Goal: Task Accomplishment & Management: Use online tool/utility

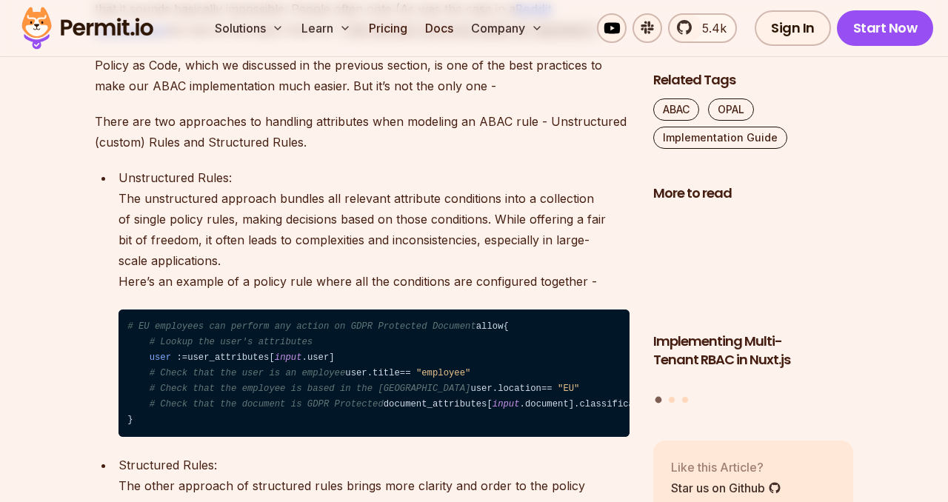
scroll to position [3660, 0]
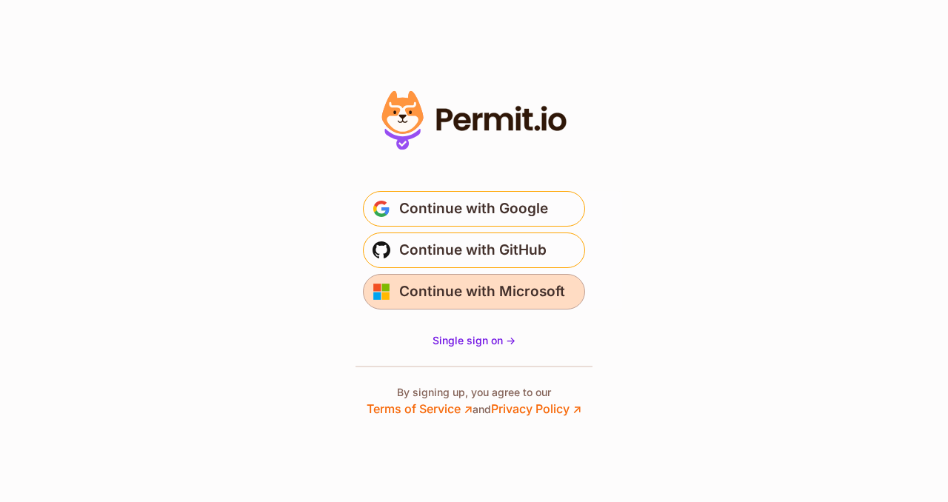
click at [490, 280] on span "Continue with Microsoft" at bounding box center [482, 292] width 166 height 24
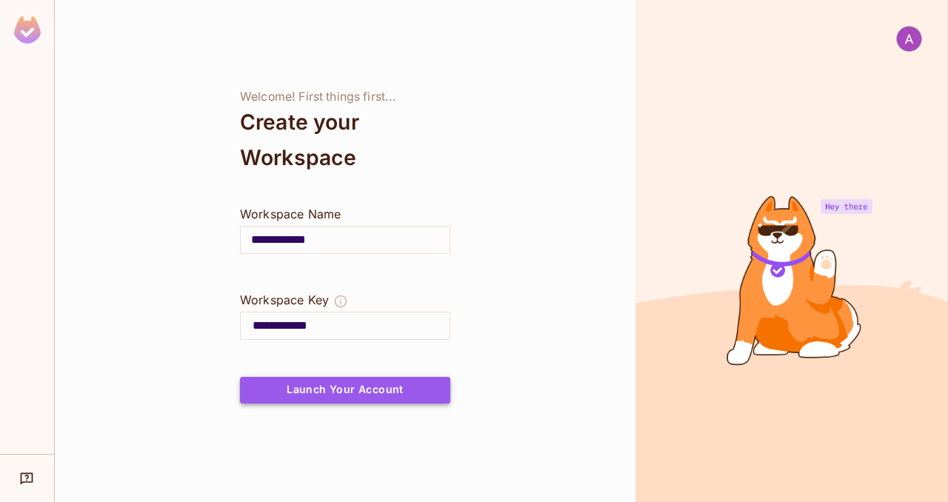
click at [327, 383] on button "Launch Your Account" at bounding box center [345, 390] width 210 height 27
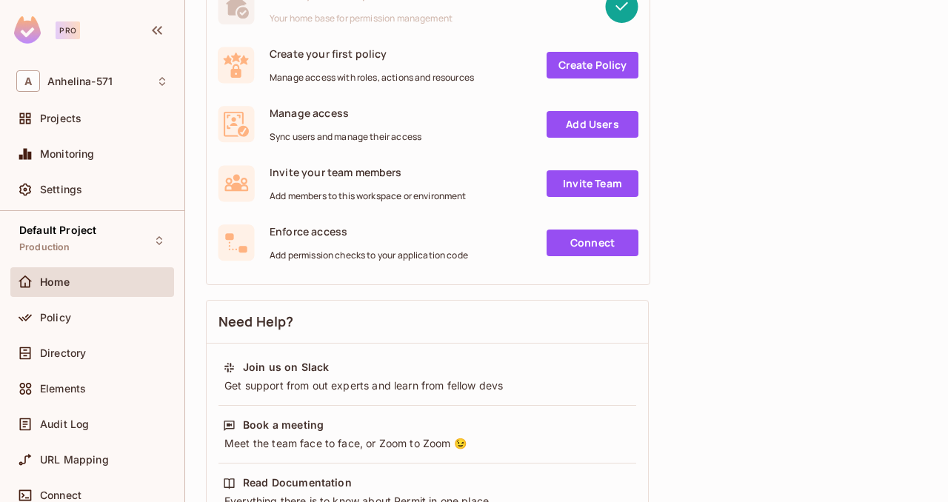
scroll to position [553, 0]
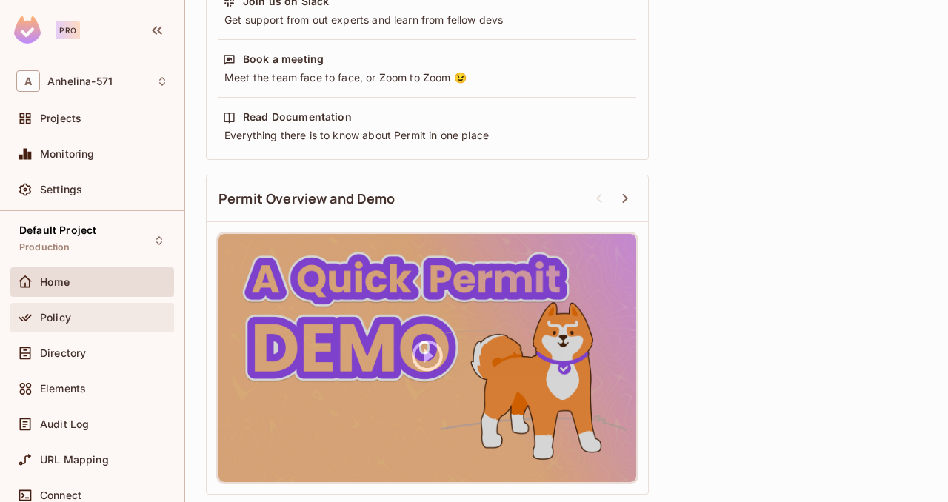
click at [153, 313] on div "Policy" at bounding box center [104, 318] width 128 height 12
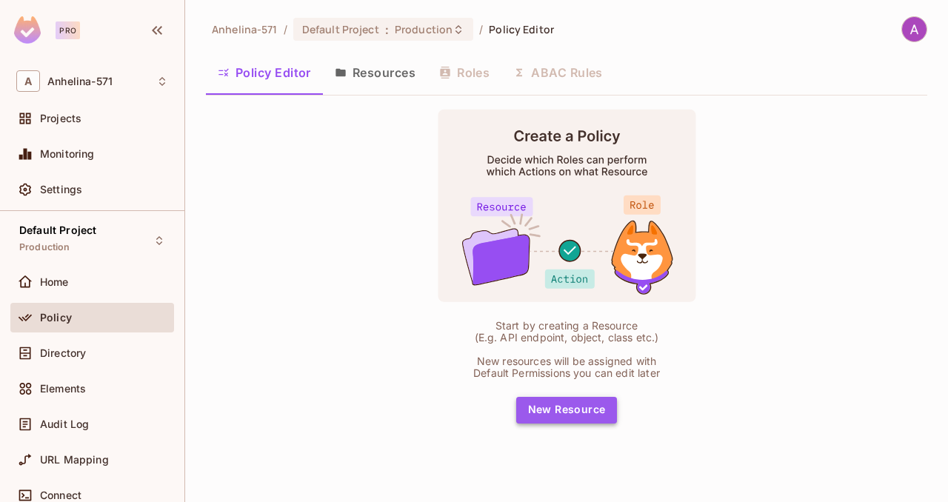
click at [595, 418] on button "New Resource" at bounding box center [566, 410] width 101 height 27
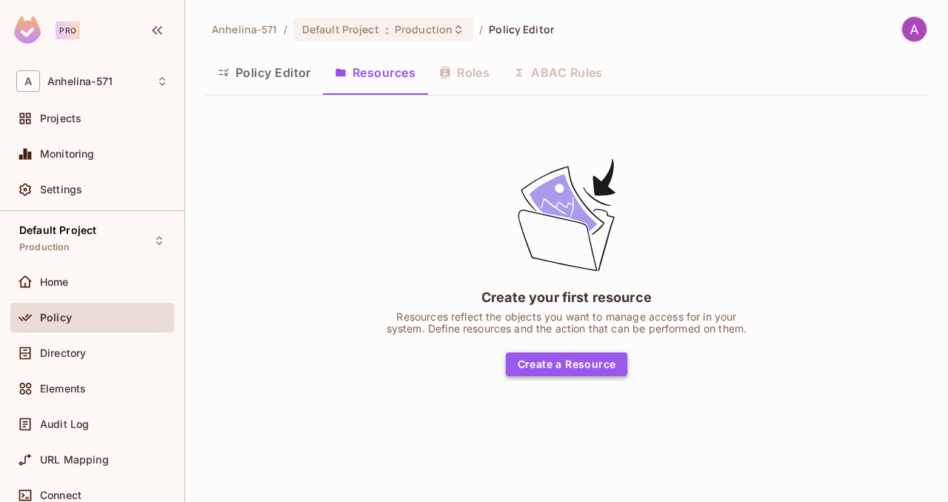
click at [570, 370] on button "Create a Resource" at bounding box center [567, 365] width 122 height 24
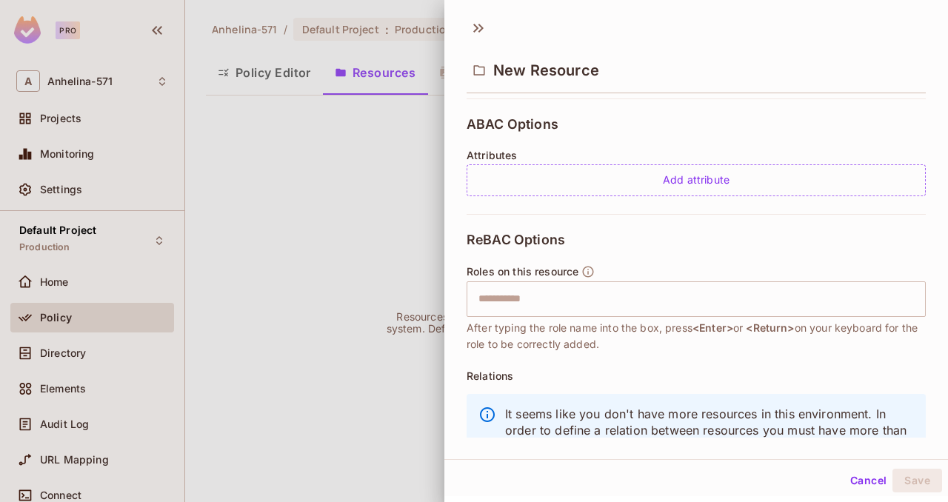
scroll to position [315, 0]
drag, startPoint x: 473, startPoint y: 238, endPoint x: 552, endPoint y: 241, distance: 79.3
click at [552, 241] on span "ReBAC Options" at bounding box center [516, 239] width 99 height 15
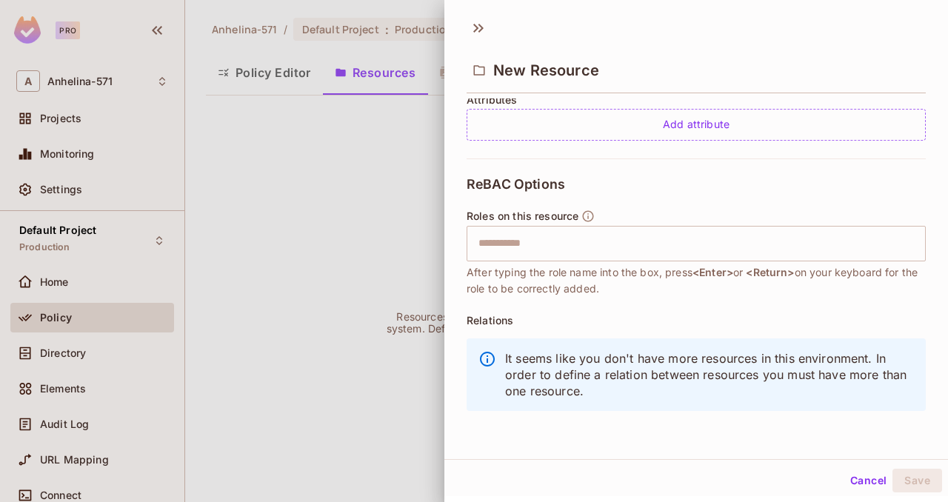
scroll to position [2, 0]
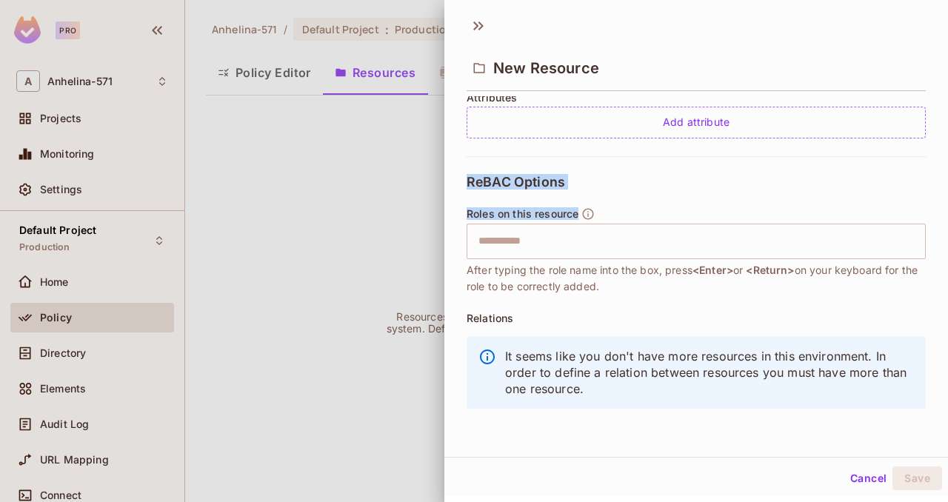
drag, startPoint x: 470, startPoint y: 177, endPoint x: 587, endPoint y: 189, distance: 118.4
click at [587, 189] on div "ReBAC Options Roles on this resource ​ After typing the role name into the box,…" at bounding box center [696, 295] width 459 height 279
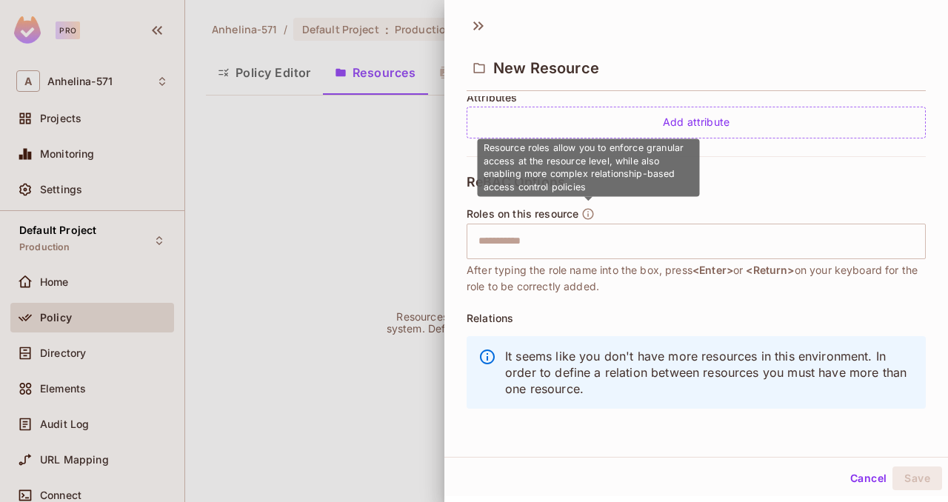
click at [586, 210] on icon "button" at bounding box center [587, 213] width 13 height 13
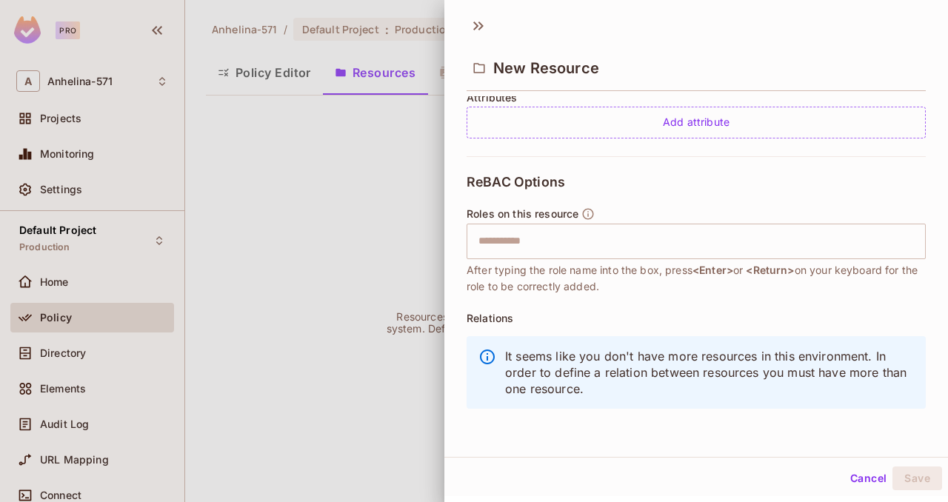
scroll to position [0, 0]
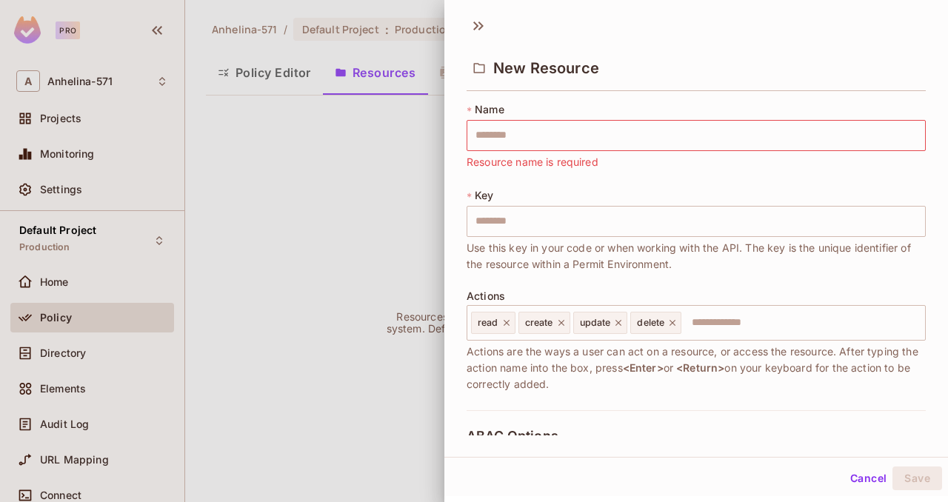
click at [353, 291] on div at bounding box center [474, 251] width 948 height 502
